Goal: Task Accomplishment & Management: Manage account settings

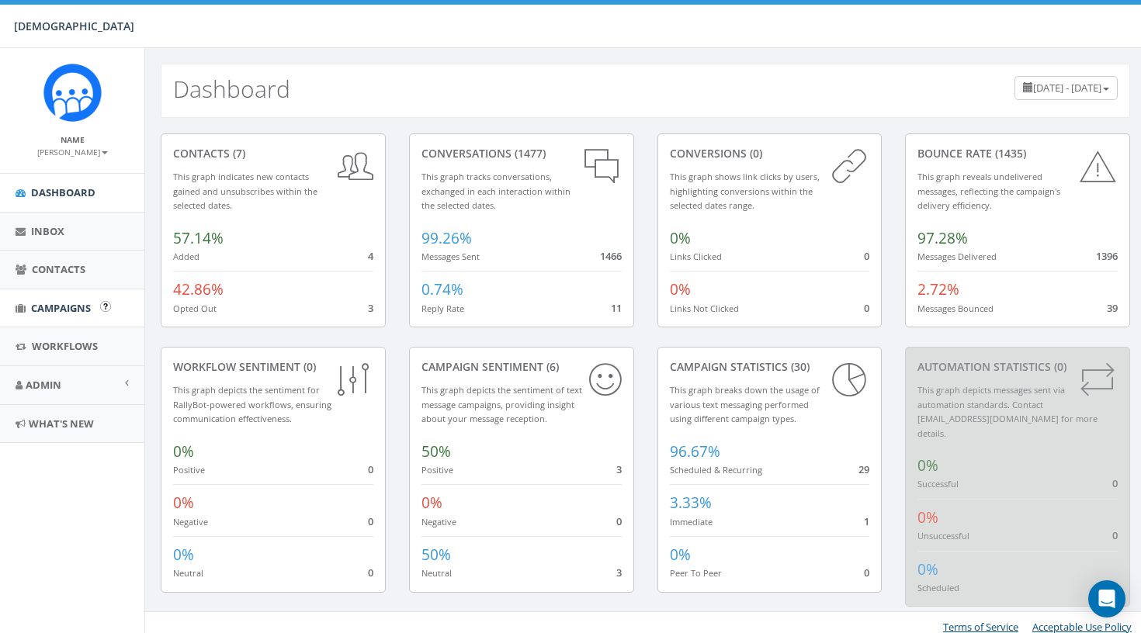
click at [46, 313] on link "Campaigns" at bounding box center [72, 309] width 144 height 38
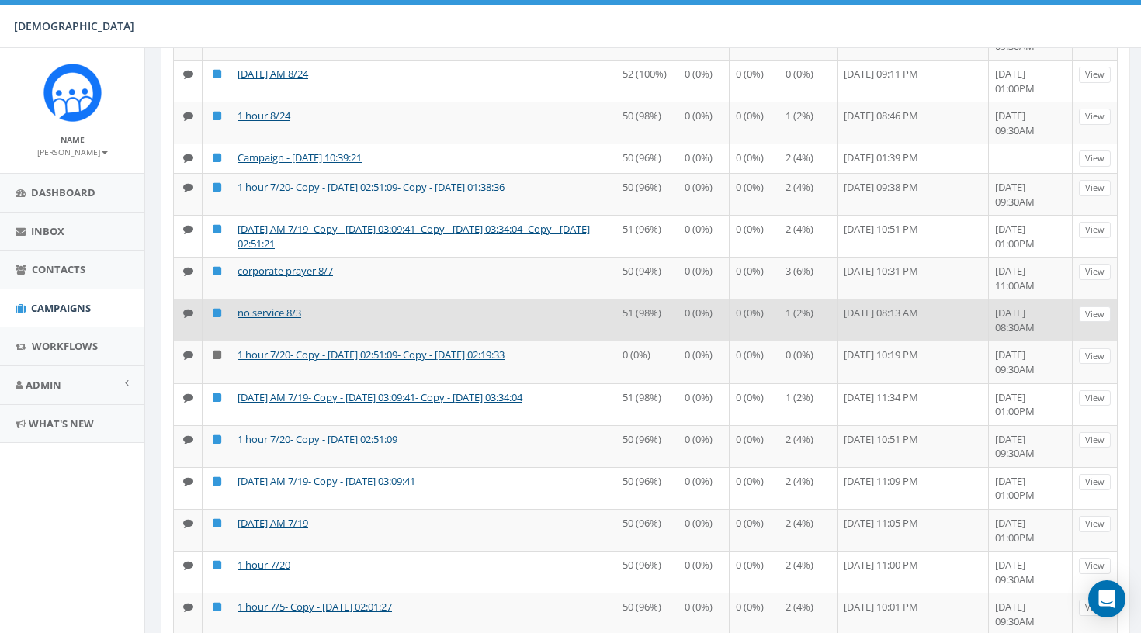
scroll to position [297, 0]
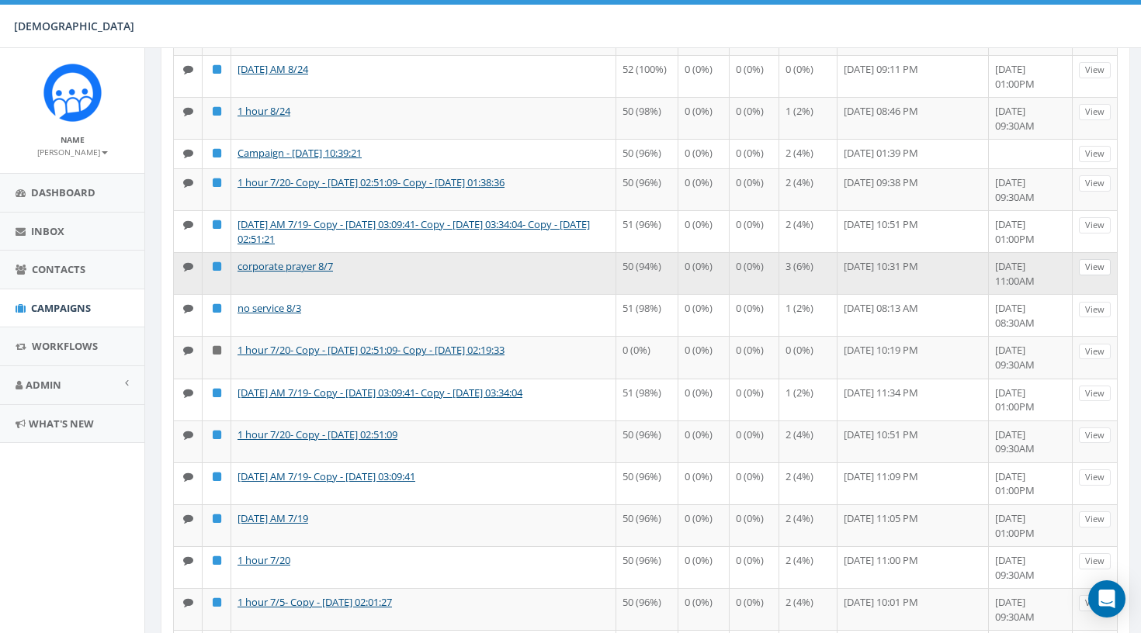
click at [1095, 276] on link "View" at bounding box center [1095, 267] width 32 height 16
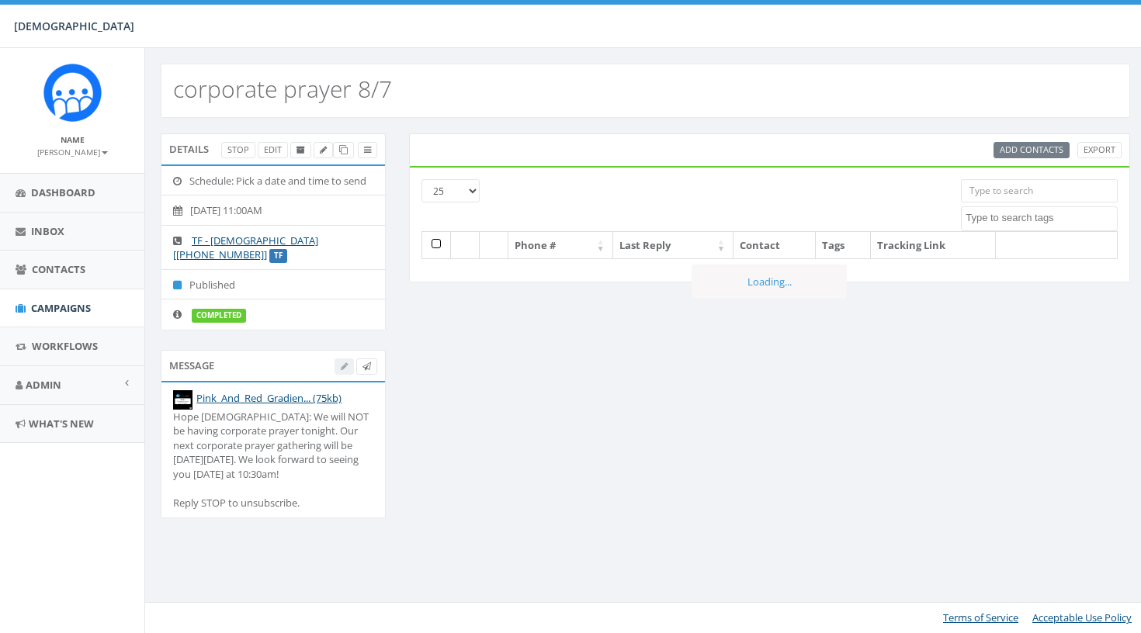
select select
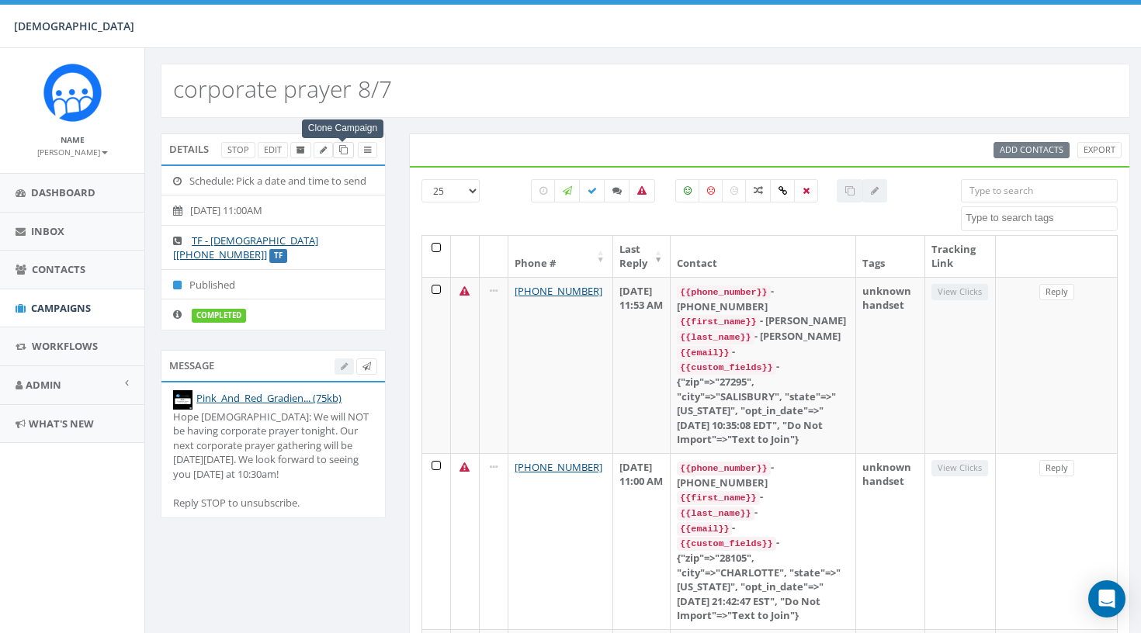
click at [342, 151] on icon at bounding box center [343, 150] width 9 height 9
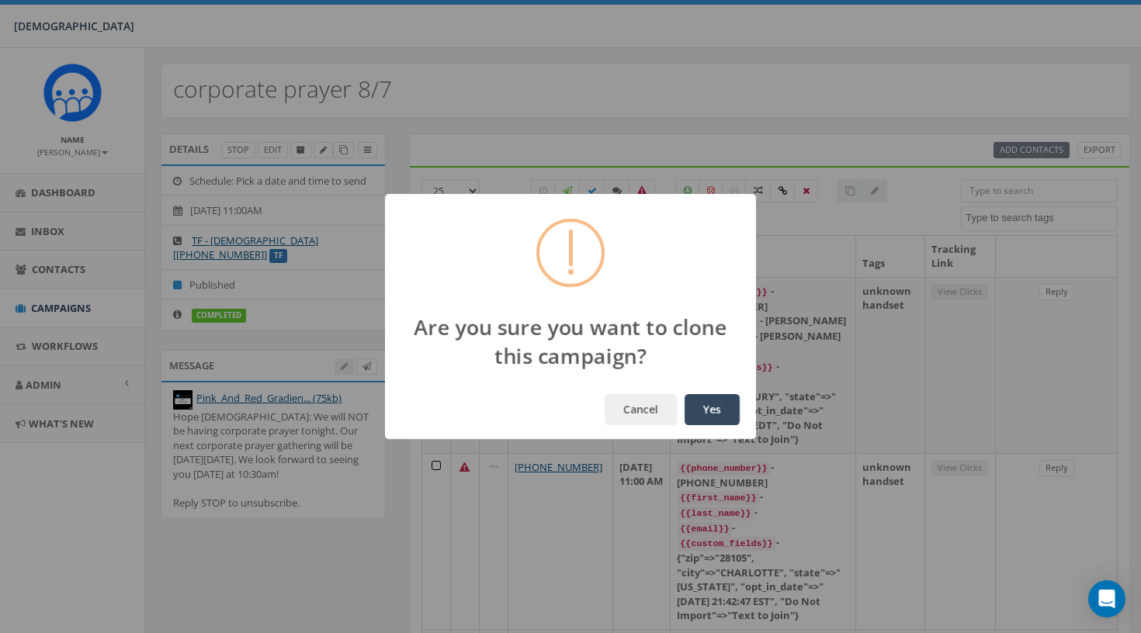
click at [723, 399] on button "Yes" at bounding box center [712, 409] width 55 height 31
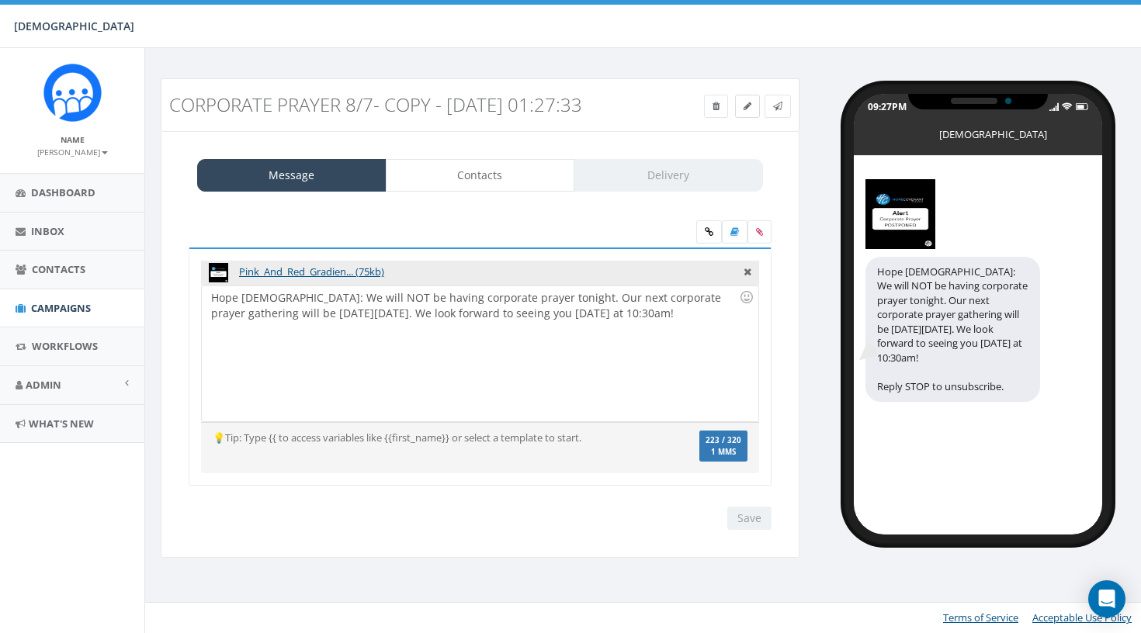
click at [737, 105] on link at bounding box center [747, 106] width 25 height 23
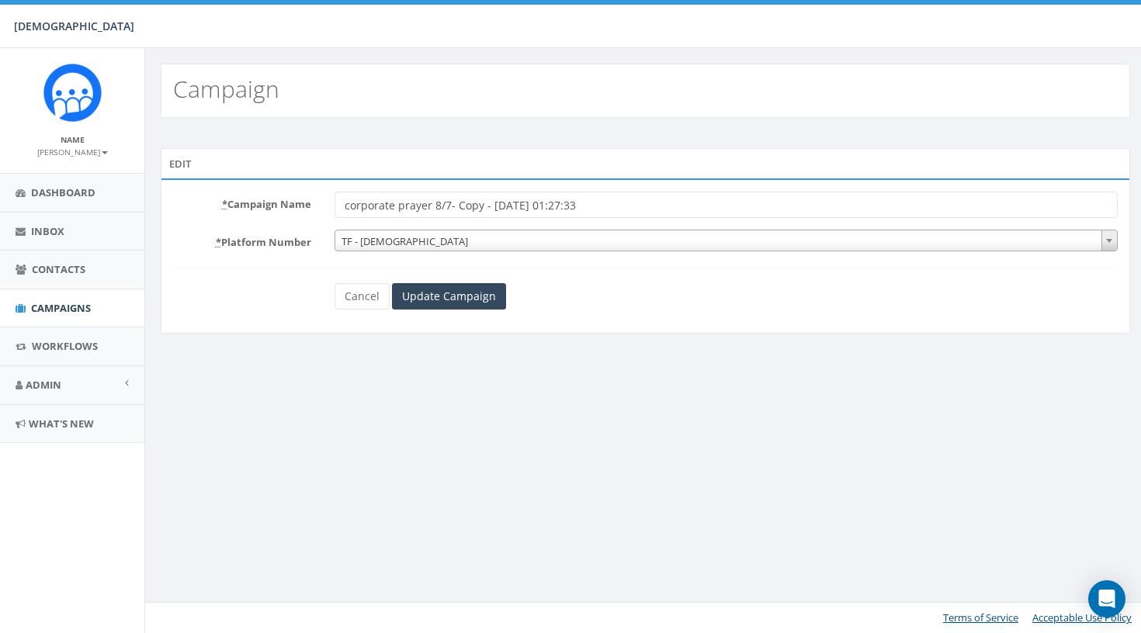
drag, startPoint x: 435, startPoint y: 203, endPoint x: 644, endPoint y: 217, distance: 209.3
click at [644, 217] on form "* Campaign Name corporate prayer 8/7- Copy - [DATE] 01:27:33 * Platform Number …" at bounding box center [645, 251] width 945 height 118
type input "corporate prayer 9/4"
click at [464, 293] on input "Update Campaign" at bounding box center [449, 296] width 114 height 26
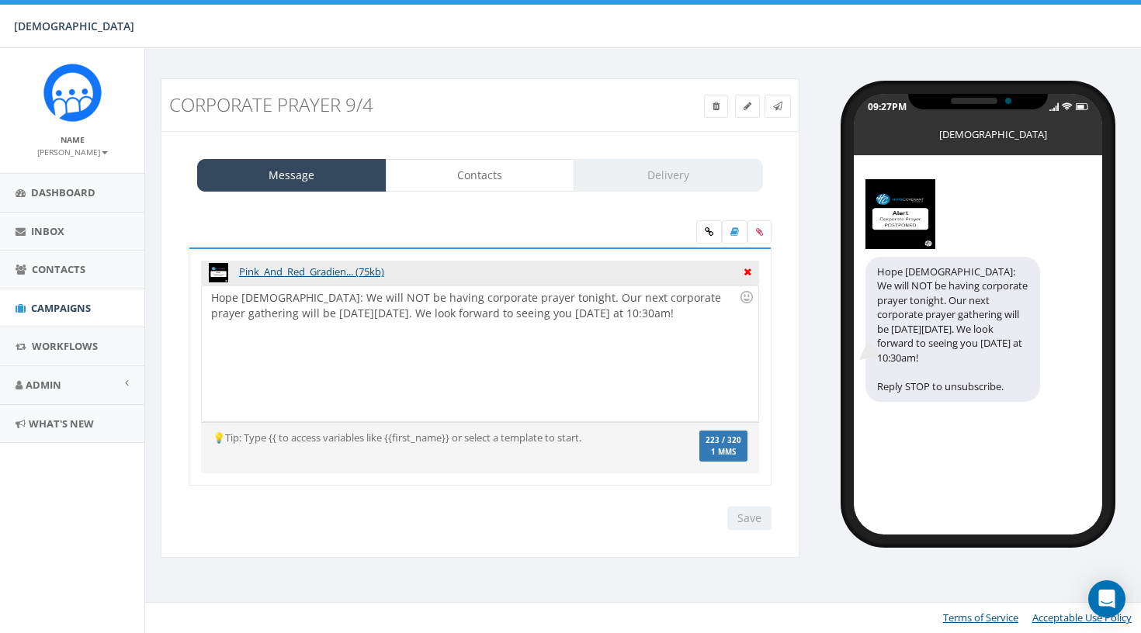
click at [749, 263] on icon at bounding box center [748, 270] width 8 height 14
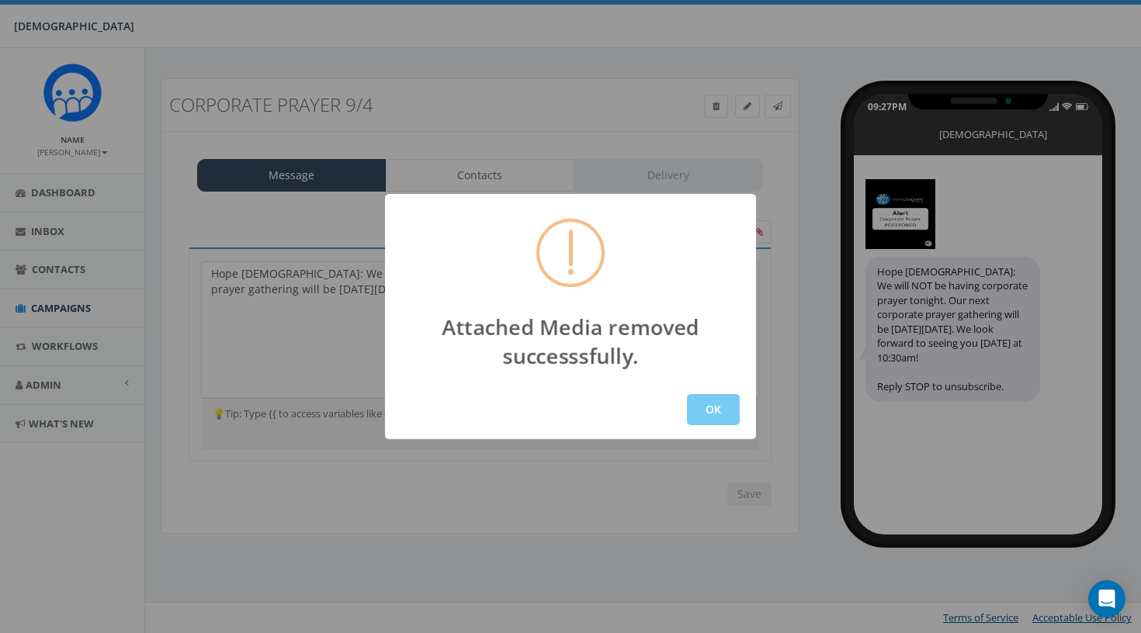
click at [702, 404] on button "OK" at bounding box center [713, 409] width 53 height 31
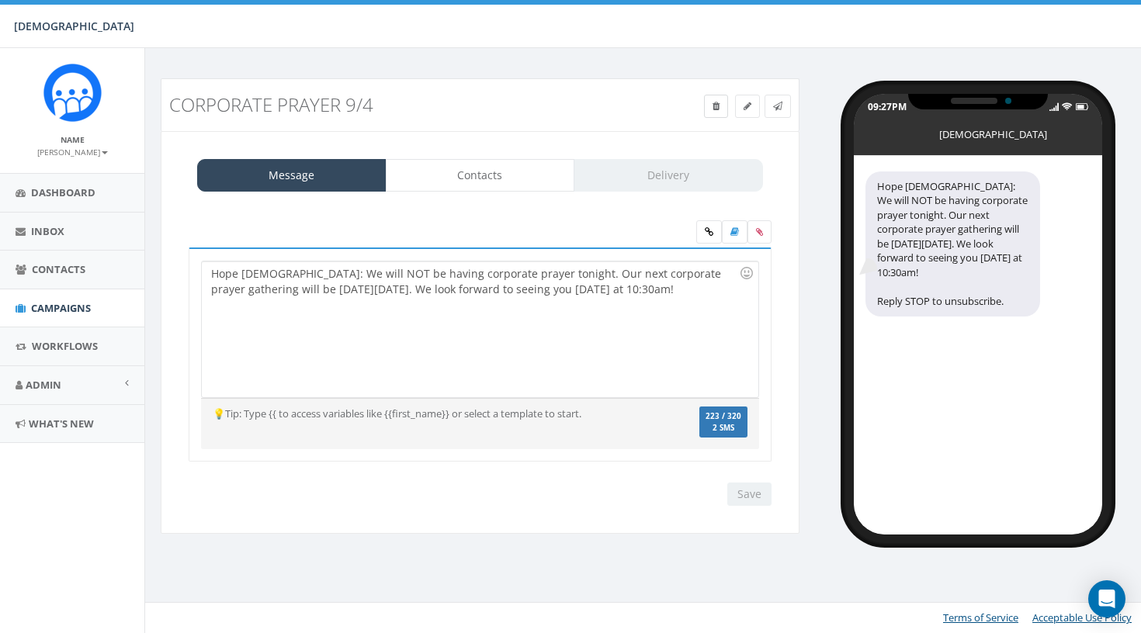
click at [719, 108] on link at bounding box center [716, 106] width 24 height 23
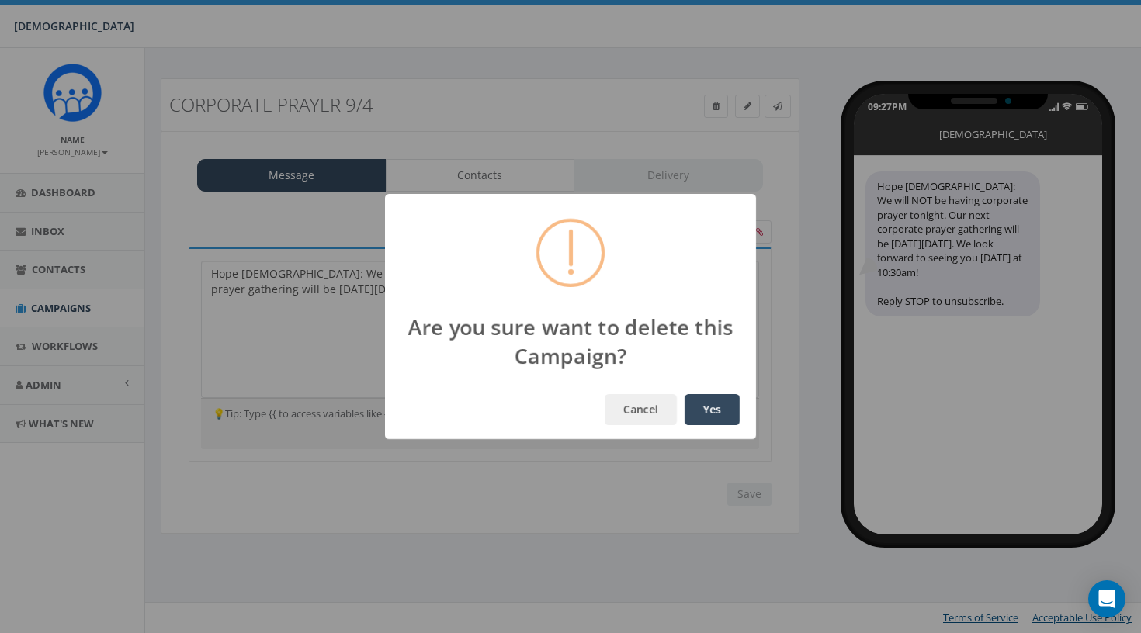
click at [708, 415] on button "Yes" at bounding box center [712, 409] width 55 height 31
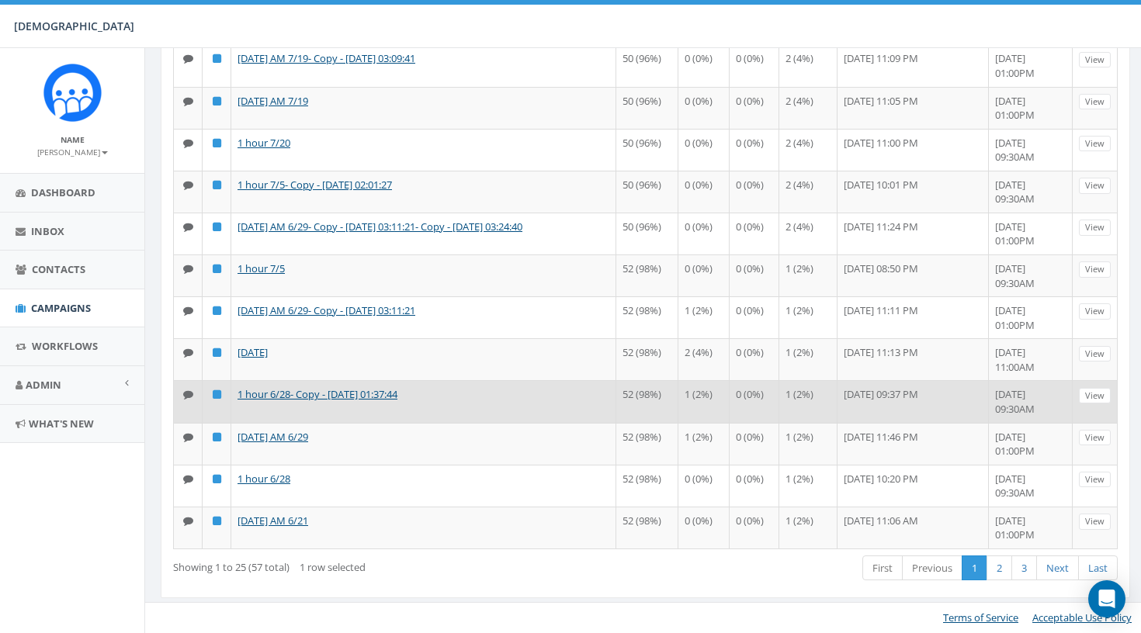
scroll to position [1067, 0]
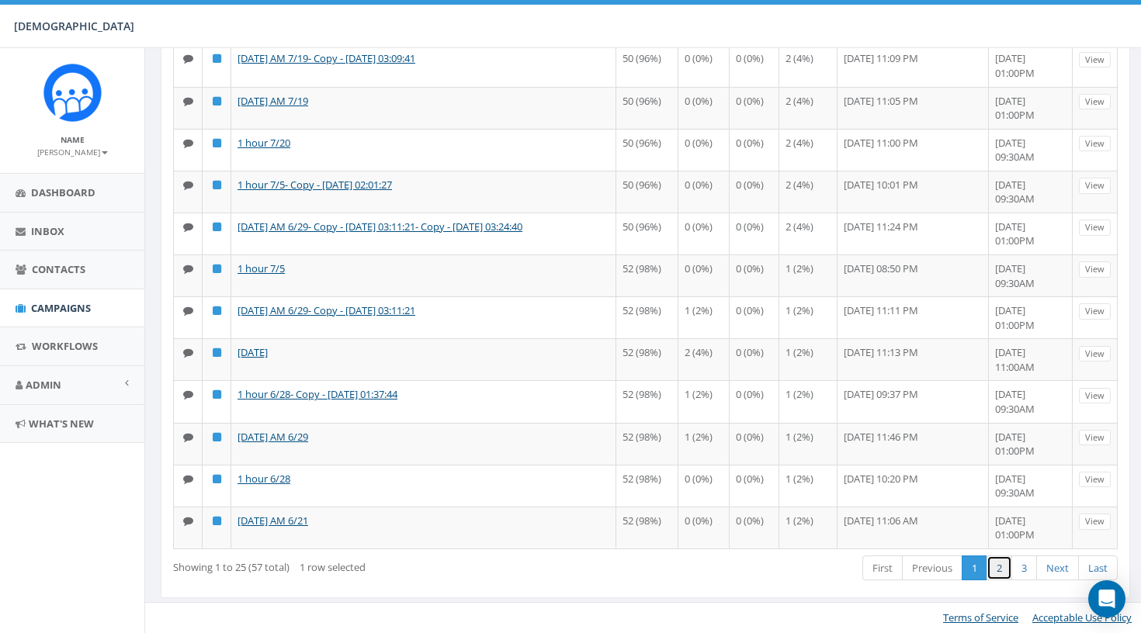
click at [1008, 575] on link "2" at bounding box center [1000, 569] width 26 height 26
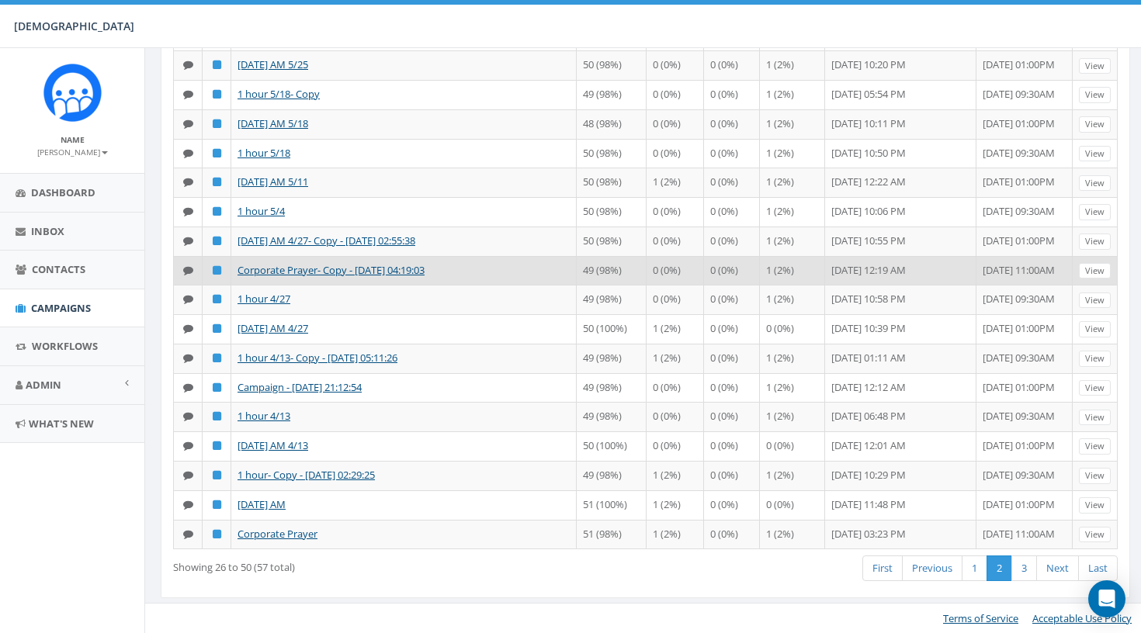
scroll to position [735, 0]
click at [1094, 263] on link "View" at bounding box center [1095, 271] width 32 height 16
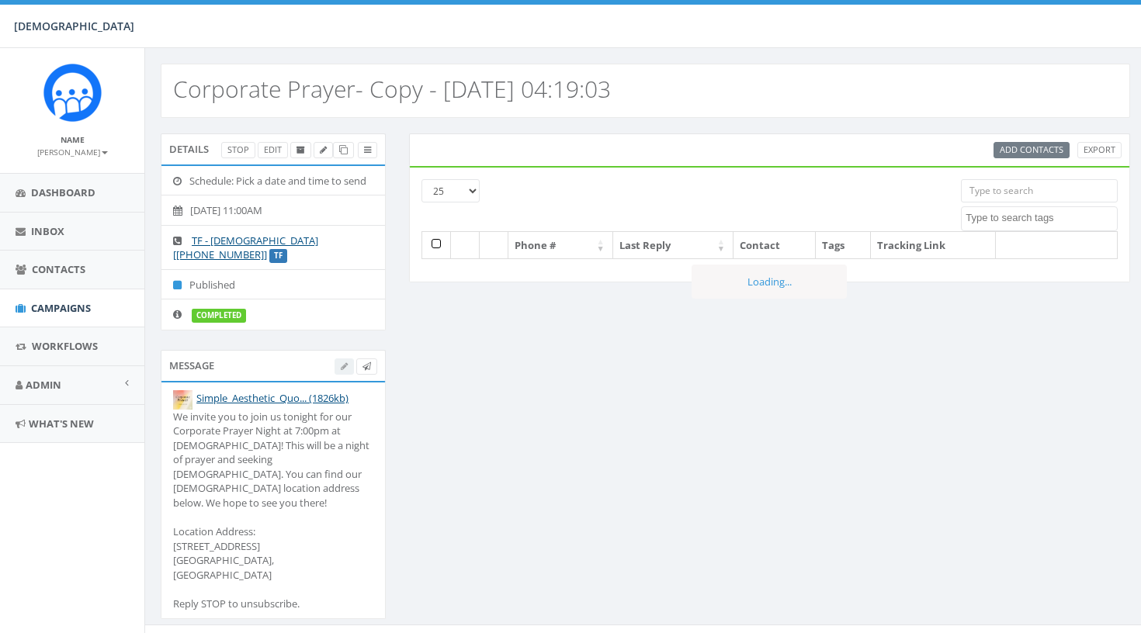
select select
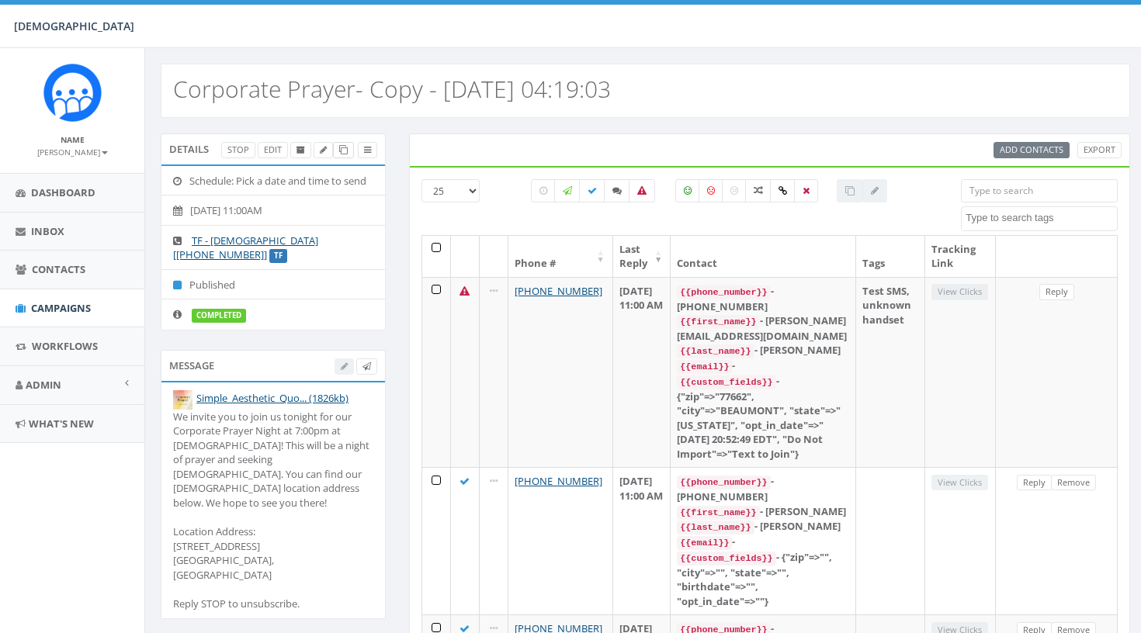
click at [338, 152] on link at bounding box center [343, 150] width 21 height 16
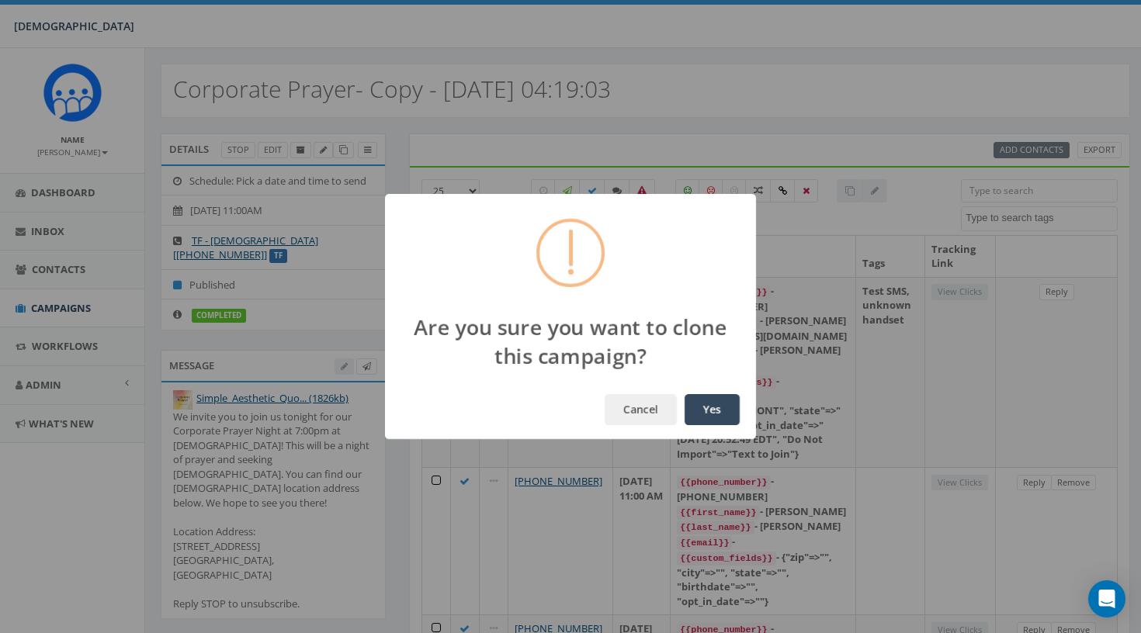
click at [723, 409] on button "Yes" at bounding box center [712, 409] width 55 height 31
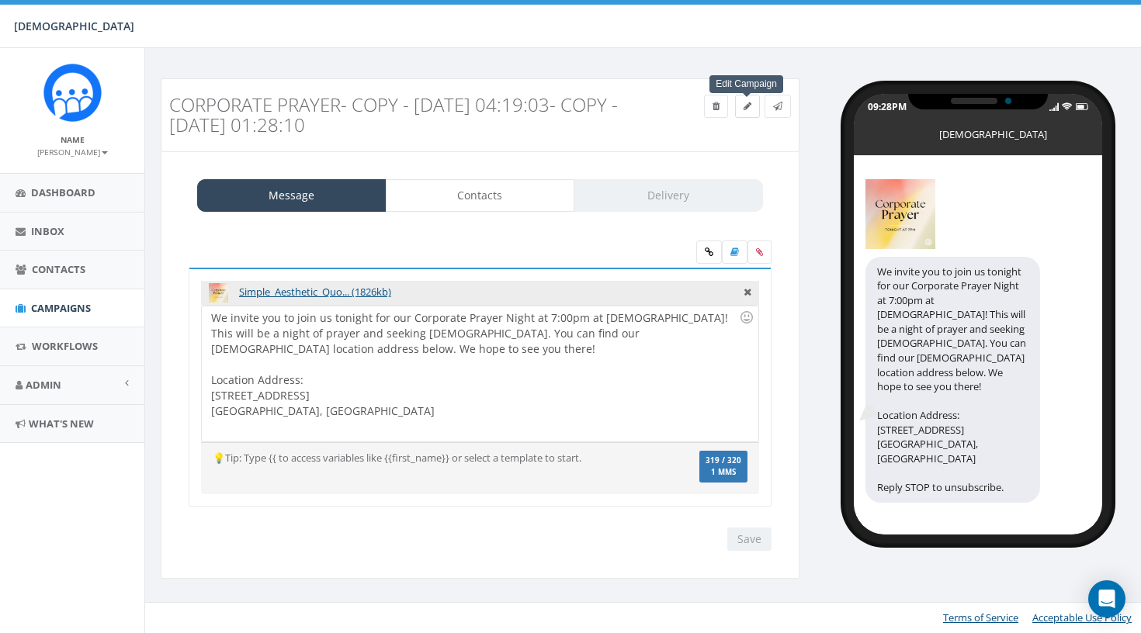
click at [748, 106] on icon at bounding box center [748, 106] width 8 height 9
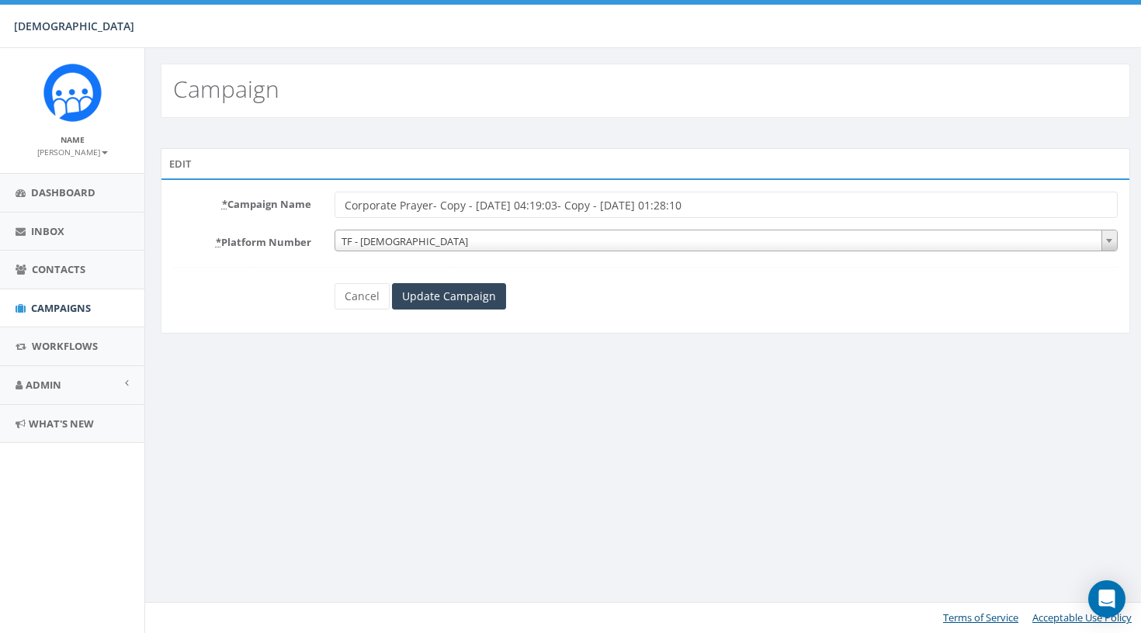
drag, startPoint x: 432, startPoint y: 206, endPoint x: 855, endPoint y: 218, distance: 423.2
click at [855, 218] on form "* Campaign Name Corporate Prayer- Copy - [DATE] 04:19:03- Copy - [DATE] 01:28:1…" at bounding box center [645, 251] width 945 height 118
type input "Corporate Prayer 9/4"
click at [455, 293] on input "Update Campaign" at bounding box center [449, 296] width 114 height 26
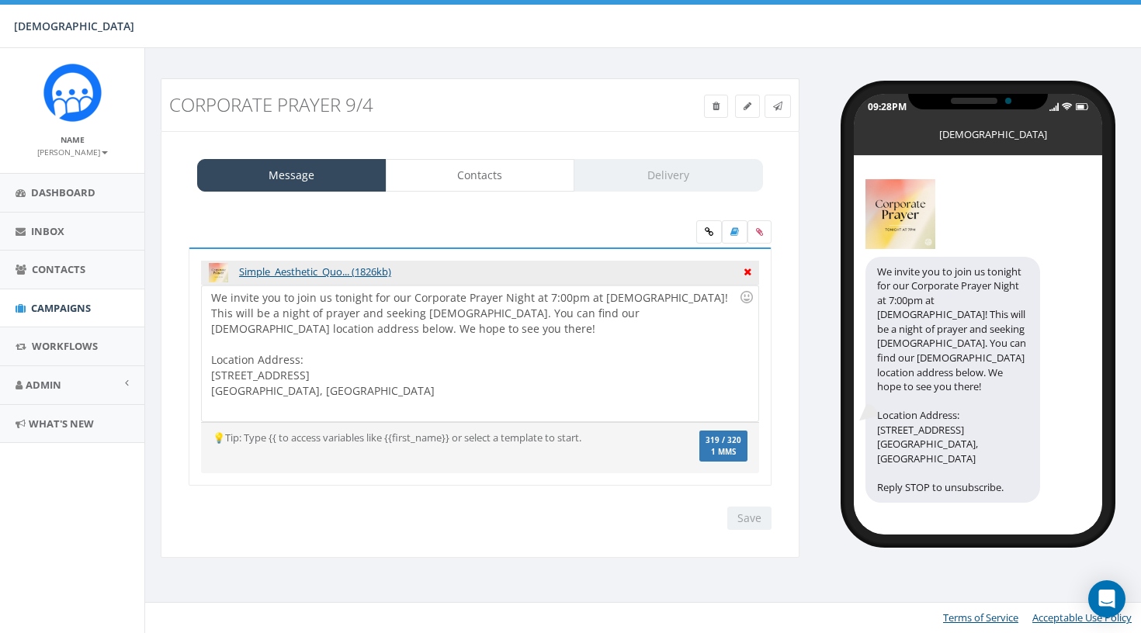
click at [747, 272] on icon at bounding box center [748, 270] width 8 height 14
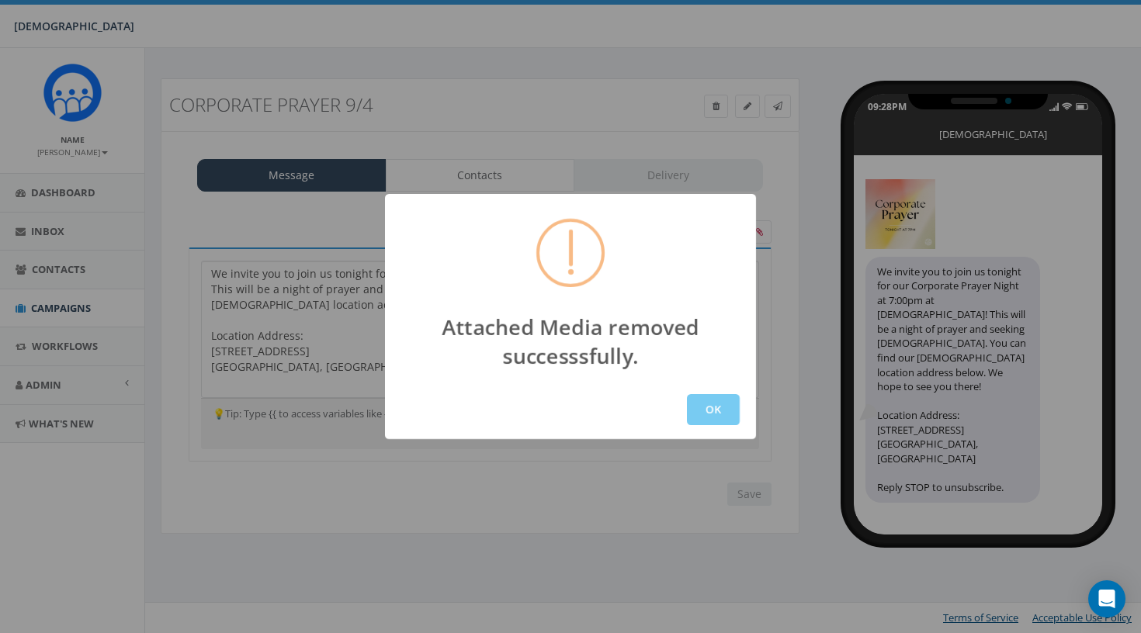
click at [706, 410] on button "OK" at bounding box center [713, 409] width 53 height 31
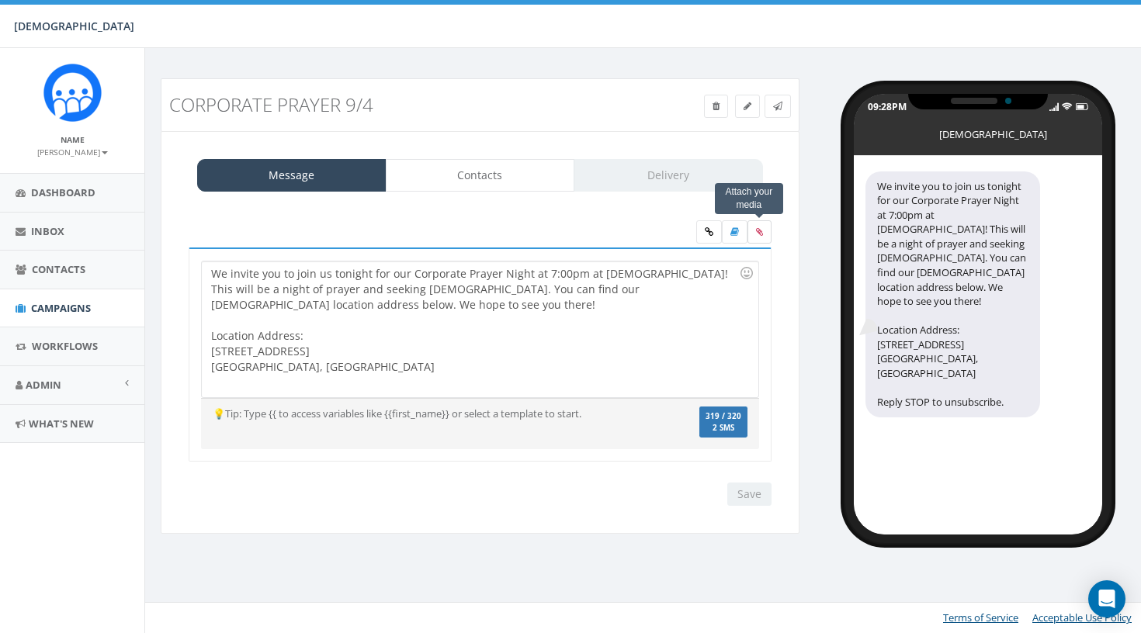
click at [762, 230] on icon at bounding box center [759, 231] width 7 height 9
click at [0, 0] on input "file" at bounding box center [0, 0] width 0 height 0
click at [756, 213] on div "We invite you to join us tonight for our Corporate Prayer Night at 7:00pm at Ho…" at bounding box center [480, 363] width 614 height 317
click at [758, 229] on icon at bounding box center [759, 231] width 7 height 9
click at [0, 0] on input "file" at bounding box center [0, 0] width 0 height 0
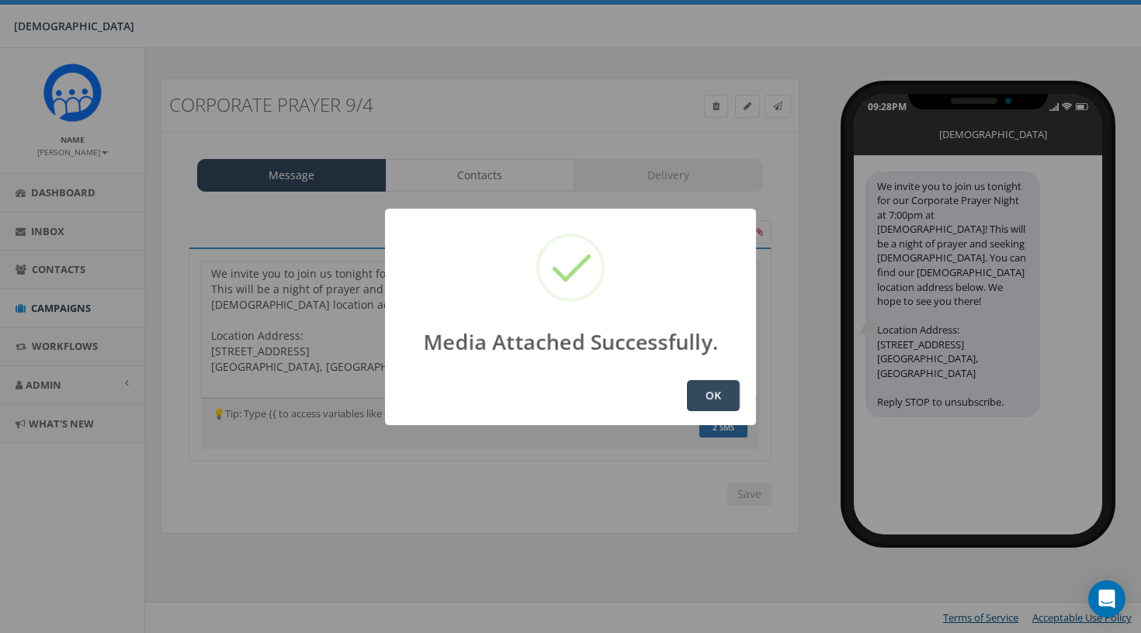
click at [678, 397] on div "OK" at bounding box center [570, 395] width 371 height 59
click at [717, 394] on button "OK" at bounding box center [713, 395] width 53 height 31
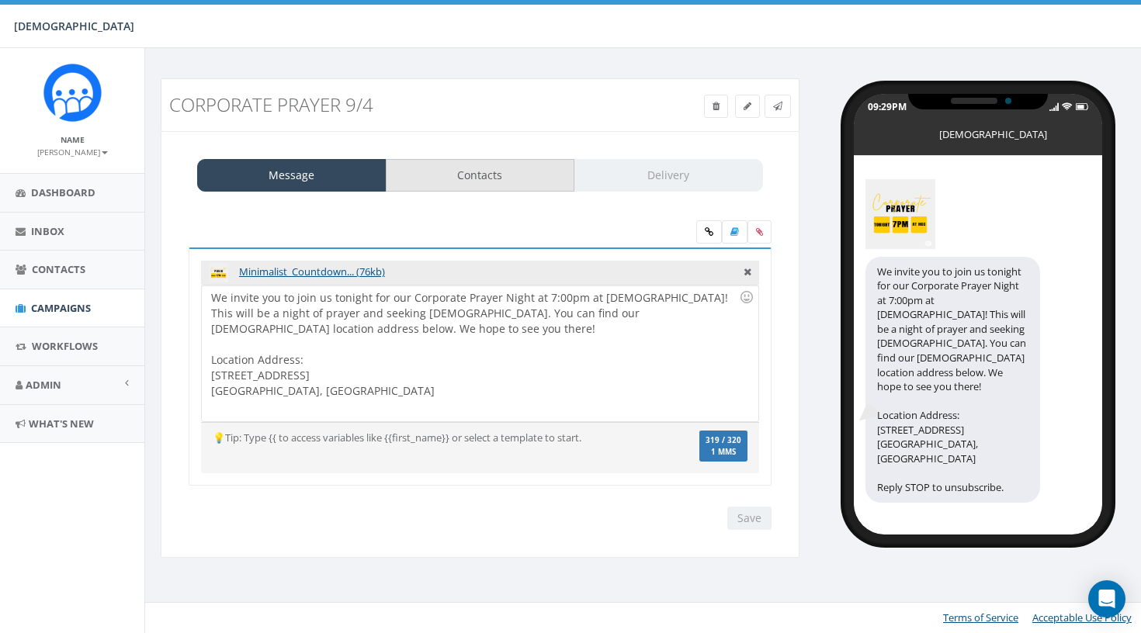
click at [518, 169] on link "Contacts" at bounding box center [480, 175] width 189 height 33
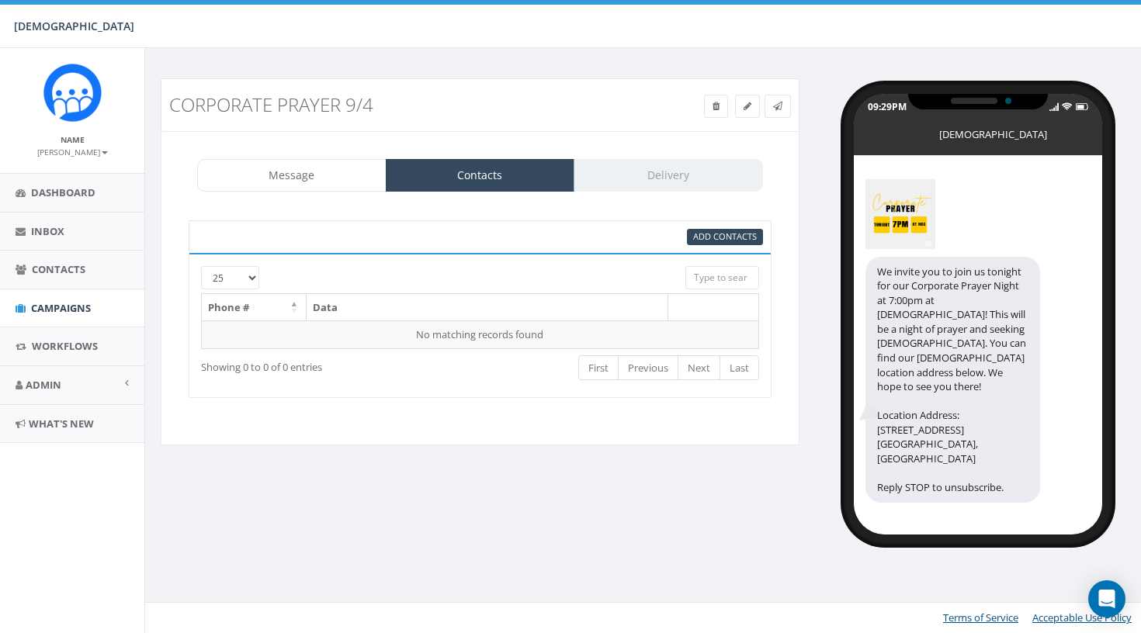
click at [708, 219] on div "Add Contacts [PHONE_NUMBER] Phone # Data No matching records found Loading... S…" at bounding box center [480, 309] width 614 height 209
click at [708, 231] on span "Add Contacts" at bounding box center [725, 237] width 64 height 12
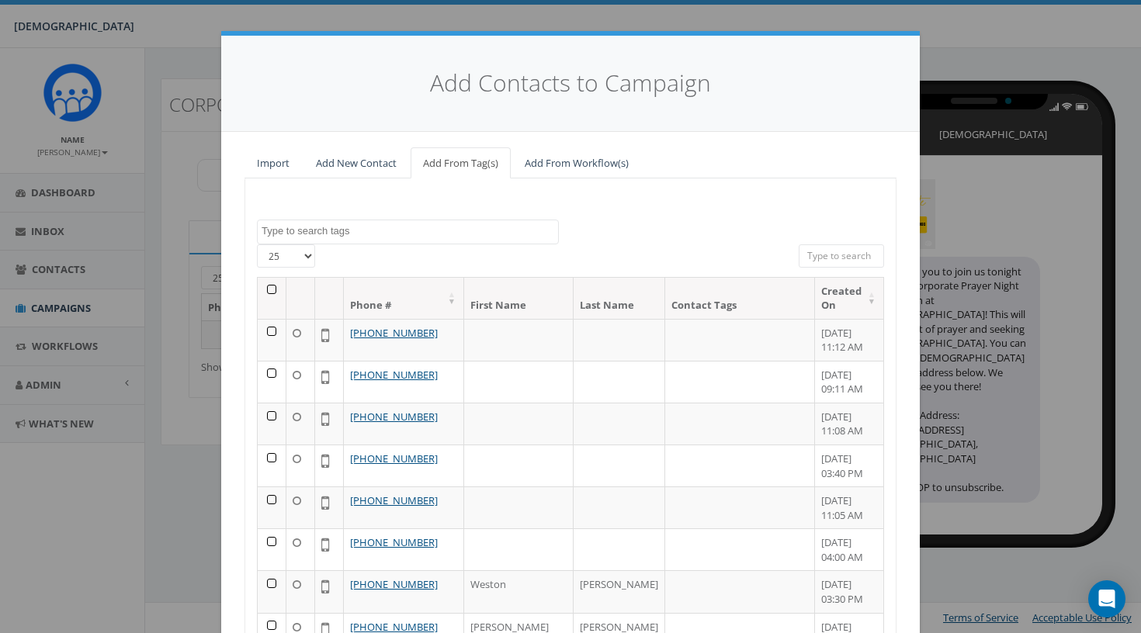
click at [273, 283] on th at bounding box center [272, 298] width 29 height 41
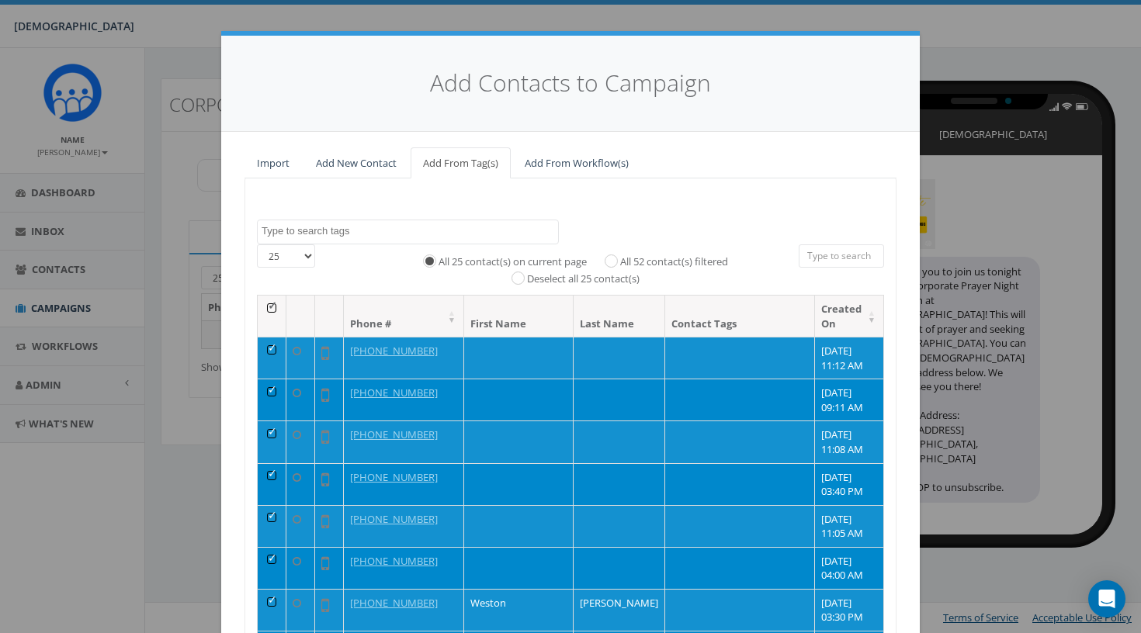
click at [674, 262] on label "All 52 contact(s) filtered" at bounding box center [674, 263] width 108 height 16
click at [620, 262] on input "All 52 contact(s) filtered" at bounding box center [615, 260] width 10 height 10
radio input "true"
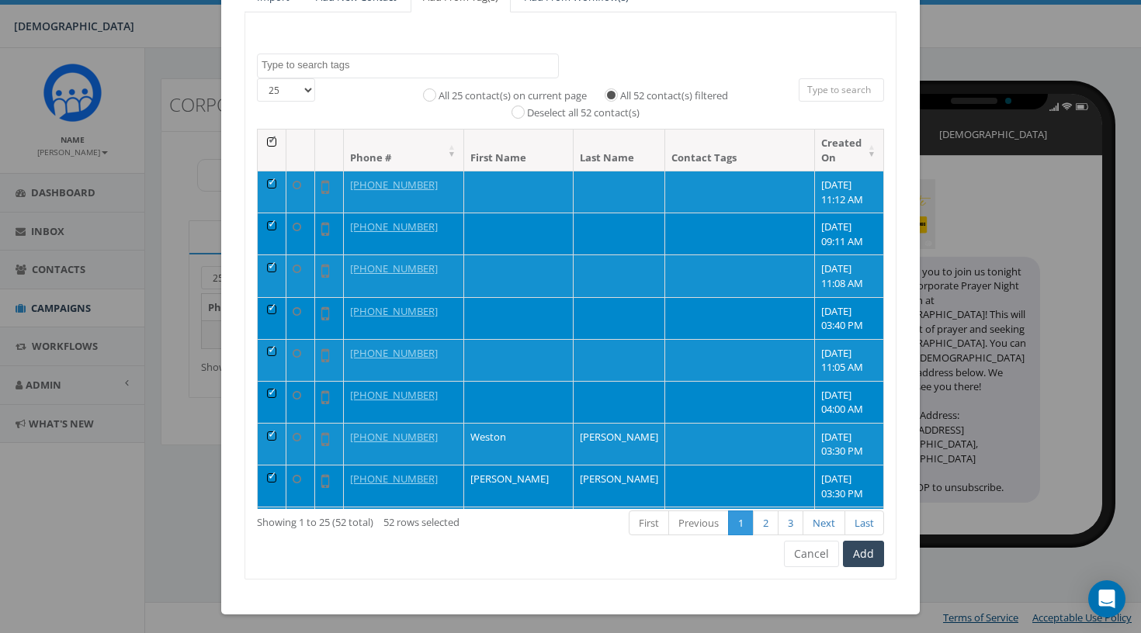
scroll to position [165, 0]
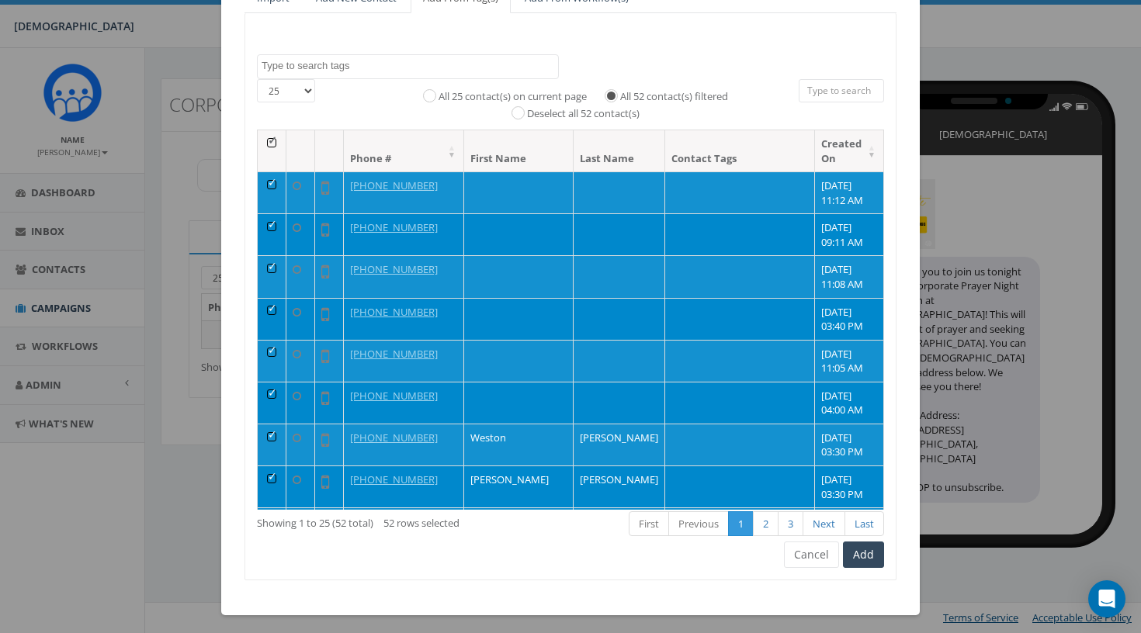
click at [869, 536] on div "First Previous 1 2 3 Next Last" at bounding box center [706, 526] width 356 height 32
click at [869, 542] on button "Add" at bounding box center [863, 555] width 41 height 26
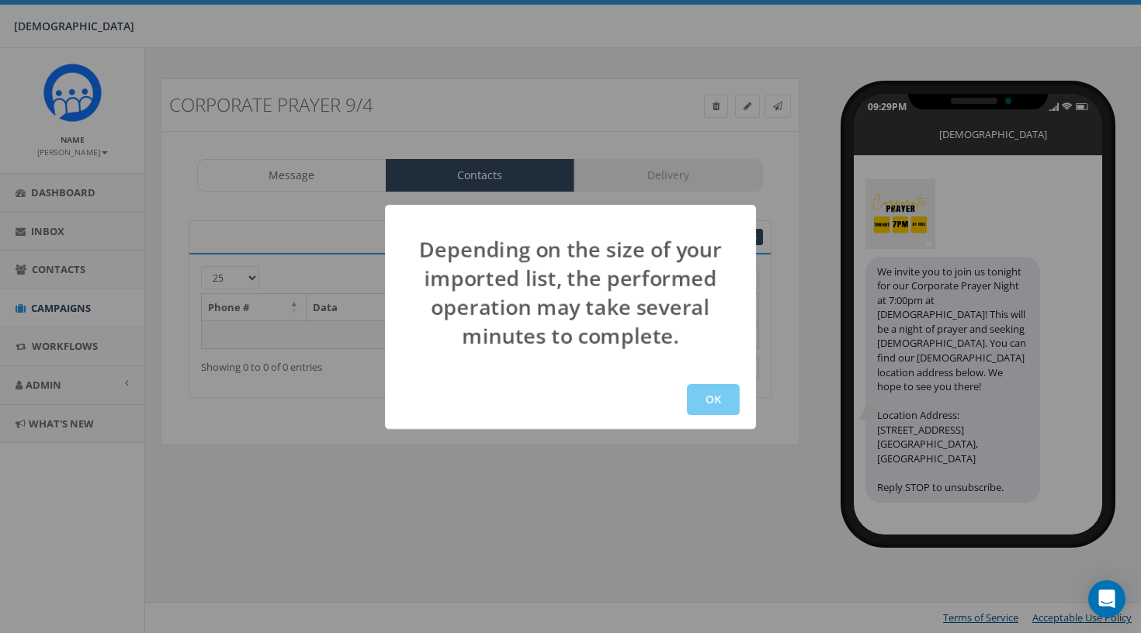
click at [718, 400] on button "OK" at bounding box center [713, 399] width 53 height 31
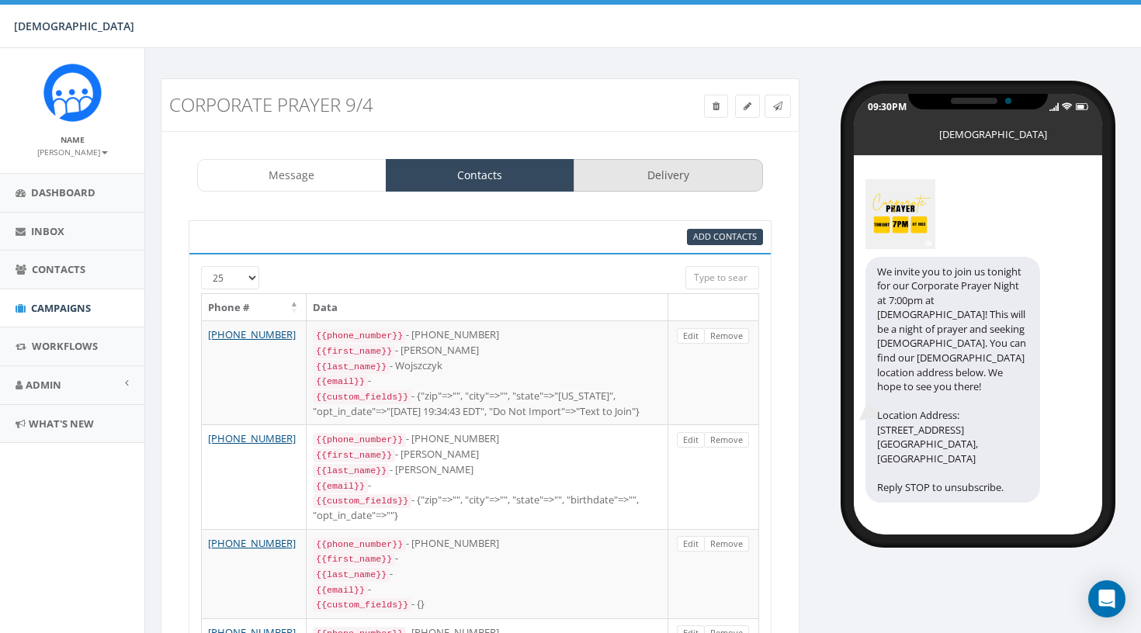
click at [654, 172] on link "Delivery" at bounding box center [668, 175] width 189 height 33
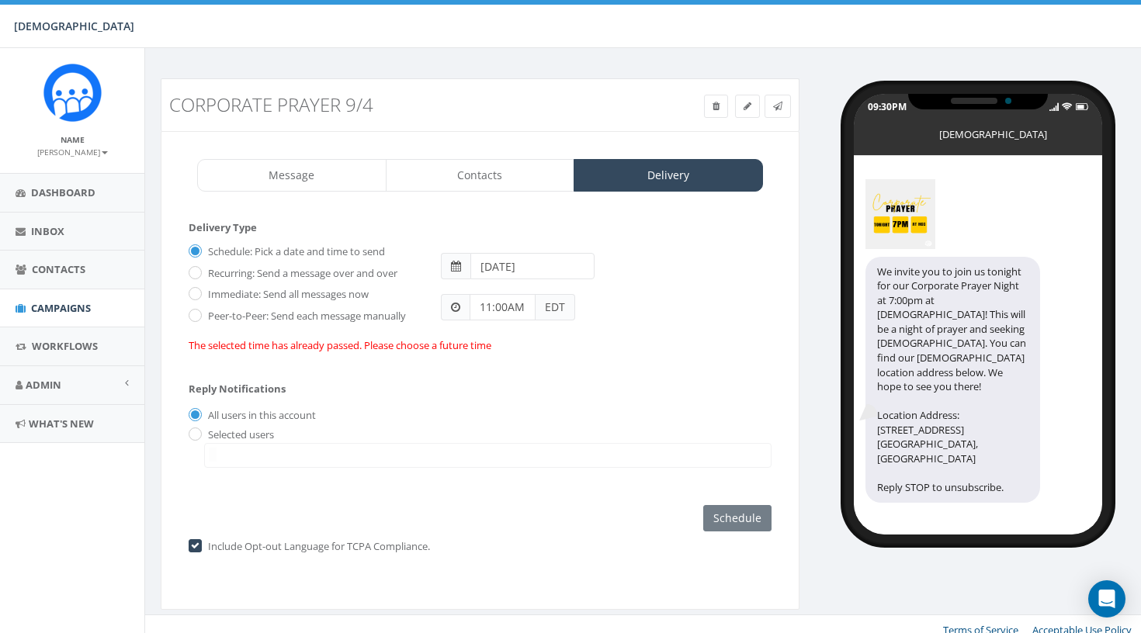
click at [458, 268] on span at bounding box center [456, 266] width 10 height 11
click at [498, 269] on input "[DATE]" at bounding box center [532, 266] width 124 height 26
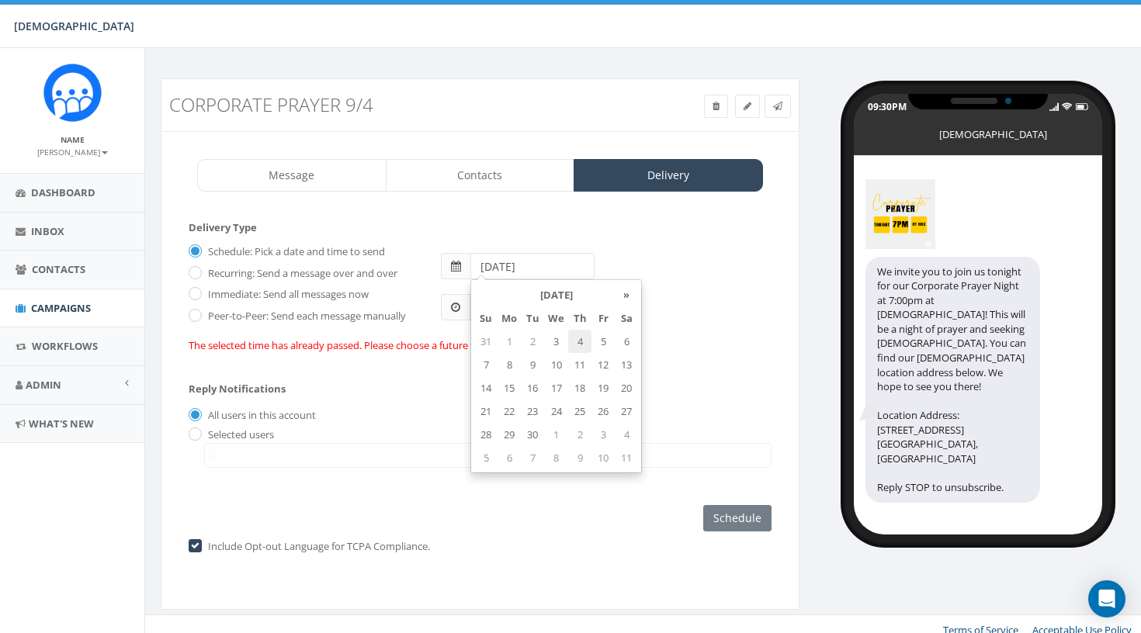
click at [585, 341] on td "4" at bounding box center [579, 341] width 23 height 23
type input "[DATE]"
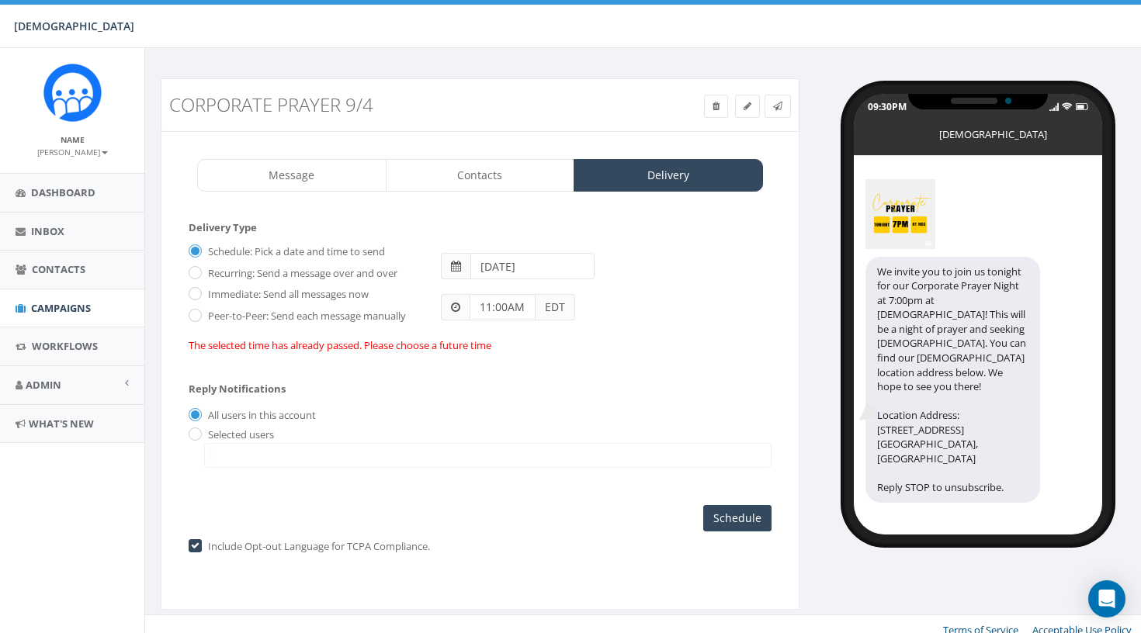
click at [667, 224] on form "Delivery Type Schedule: Pick a date and time to send Recurring: Send a message …" at bounding box center [480, 293] width 583 height 147
click at [519, 301] on input "11:00AM" at bounding box center [503, 307] width 66 height 26
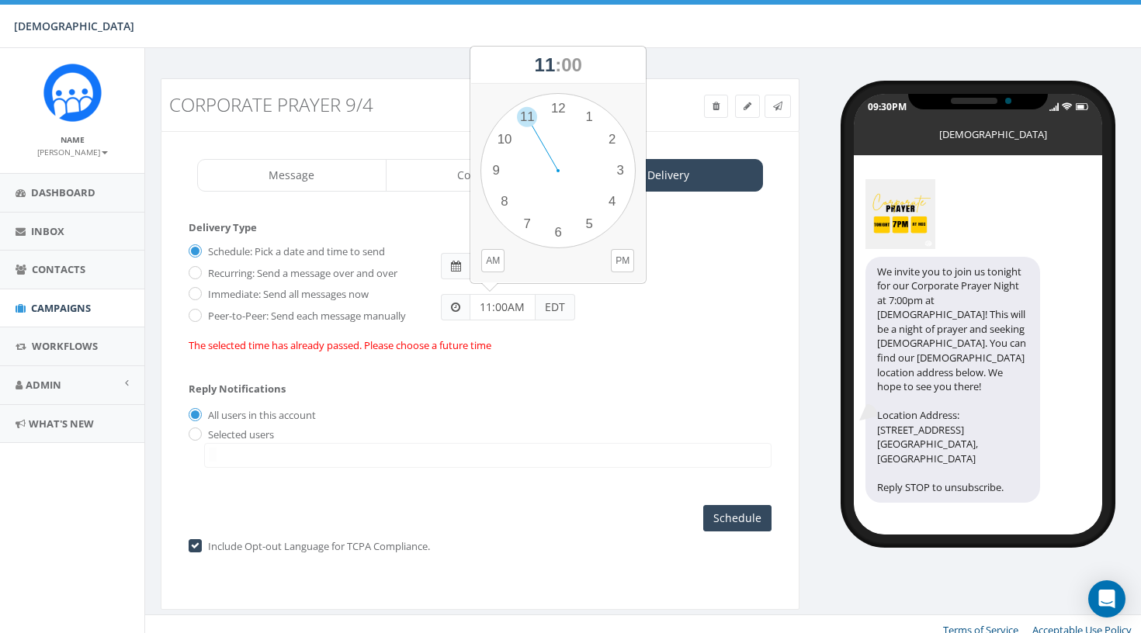
click at [617, 420] on div "All users in this account" at bounding box center [480, 416] width 583 height 16
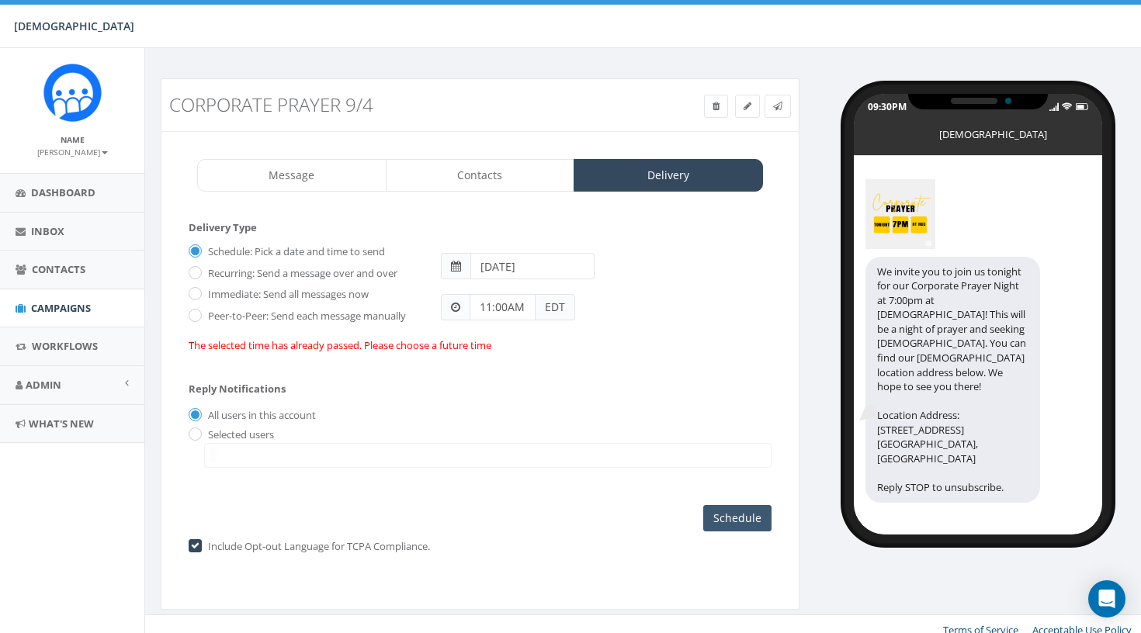
click at [729, 519] on input "Schedule" at bounding box center [737, 518] width 68 height 26
